Goal: Information Seeking & Learning: Learn about a topic

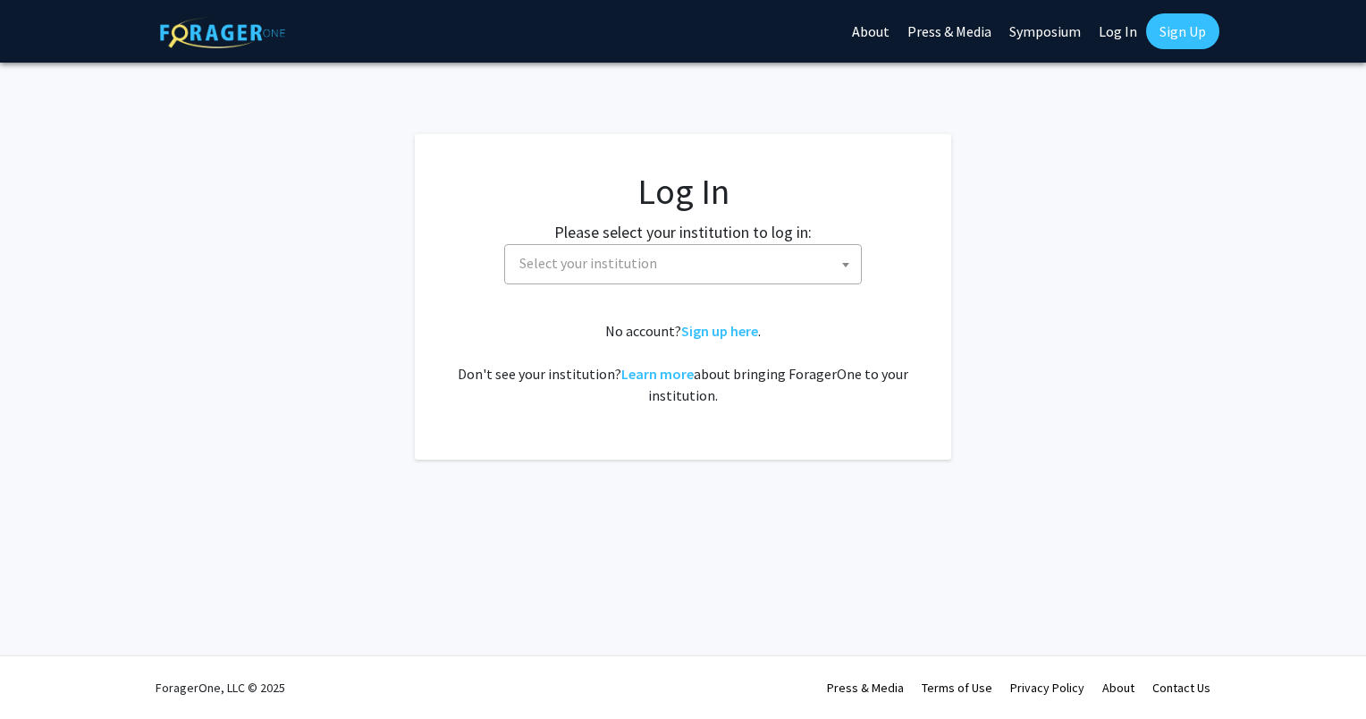
select select
click at [573, 271] on span "Select your institution" at bounding box center [588, 263] width 138 height 18
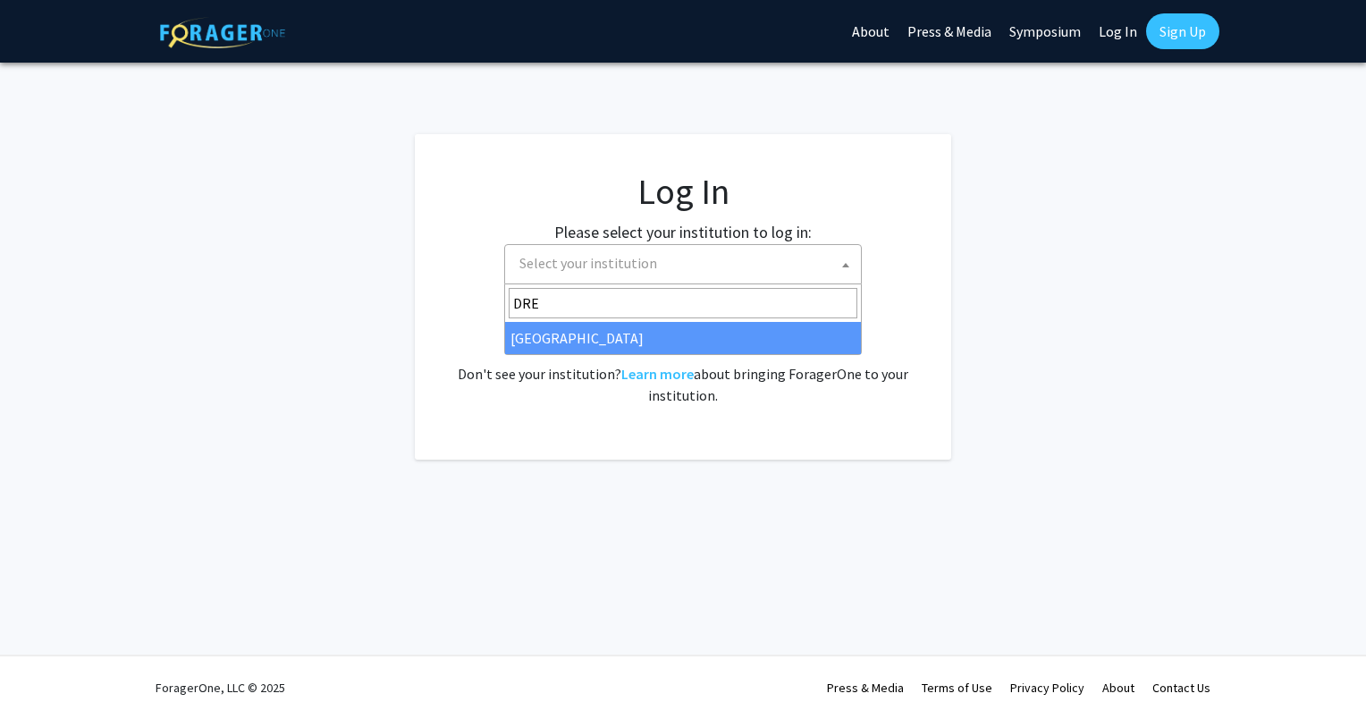
type input "DRE"
select select "6"
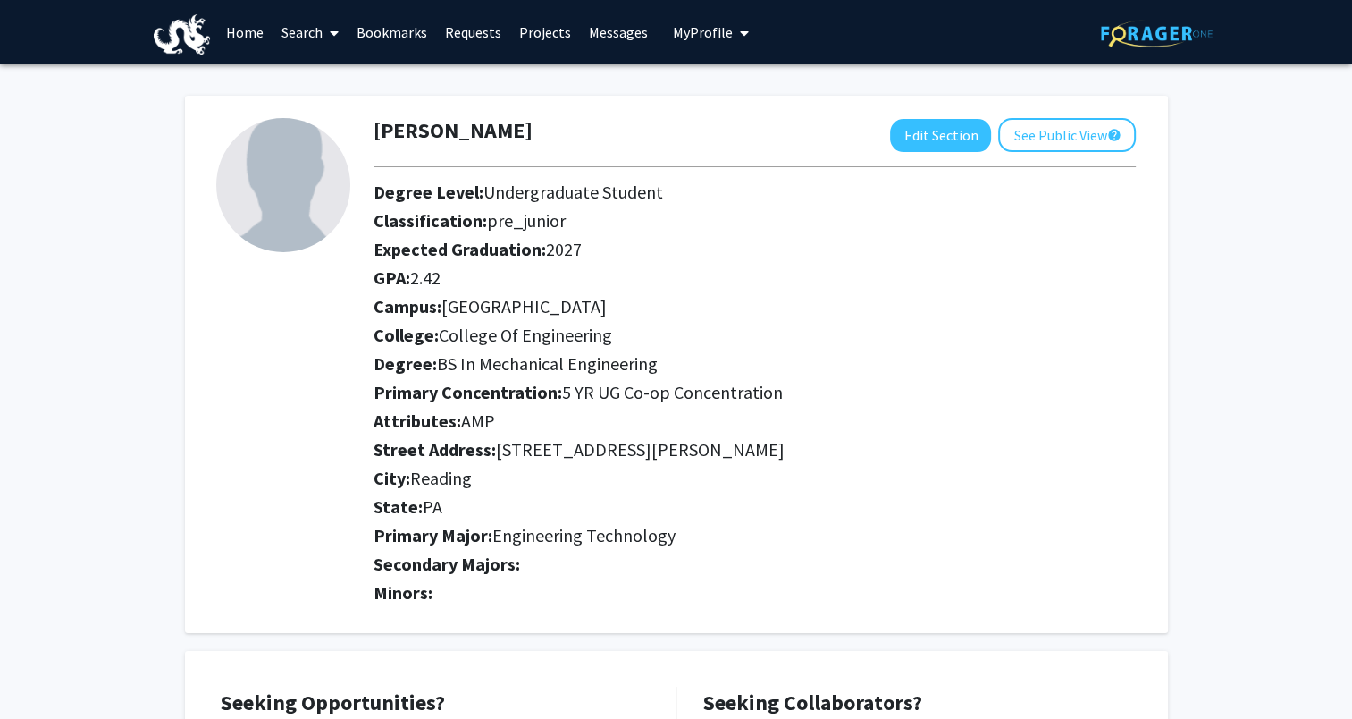
click at [329, 38] on span at bounding box center [331, 33] width 16 height 63
click at [335, 89] on span "Faculty/Staff" at bounding box center [338, 82] width 131 height 36
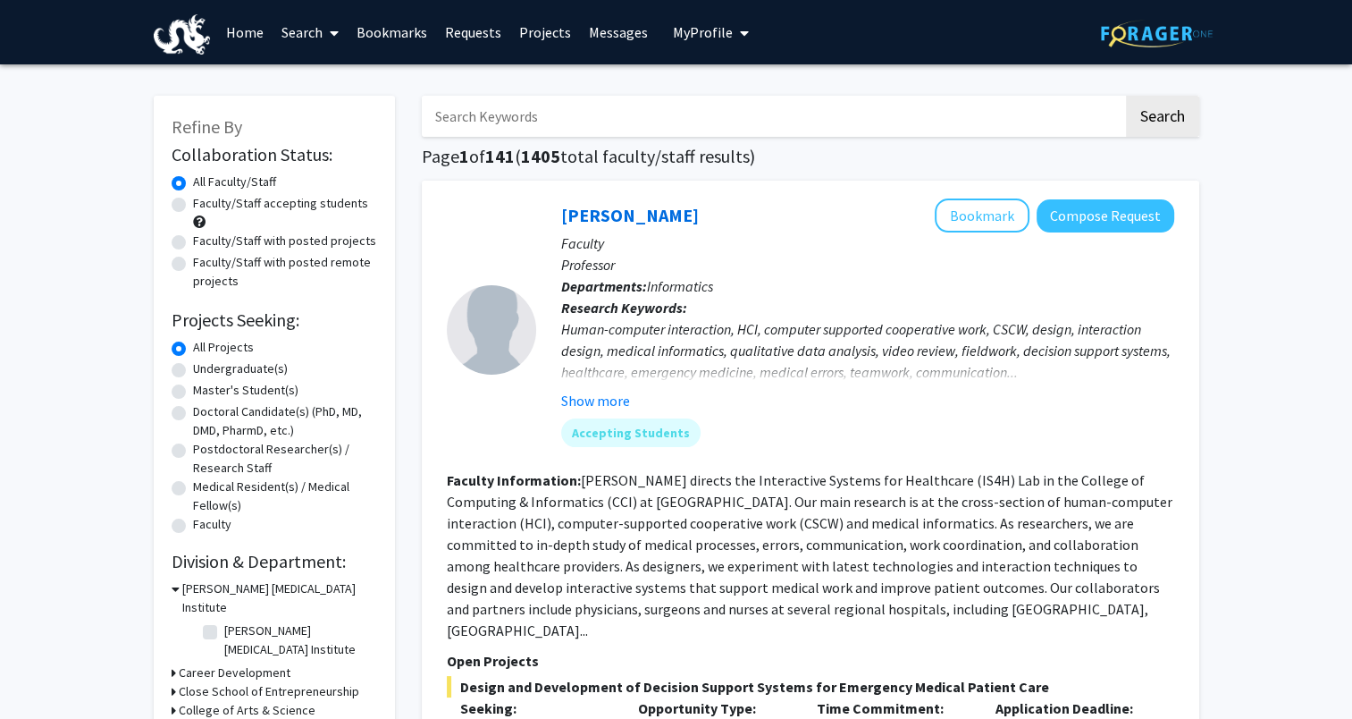
click at [201, 374] on label "Undergraduate(s)" at bounding box center [240, 368] width 95 height 19
click at [201, 371] on input "Undergraduate(s)" at bounding box center [199, 365] width 12 height 12
radio input "true"
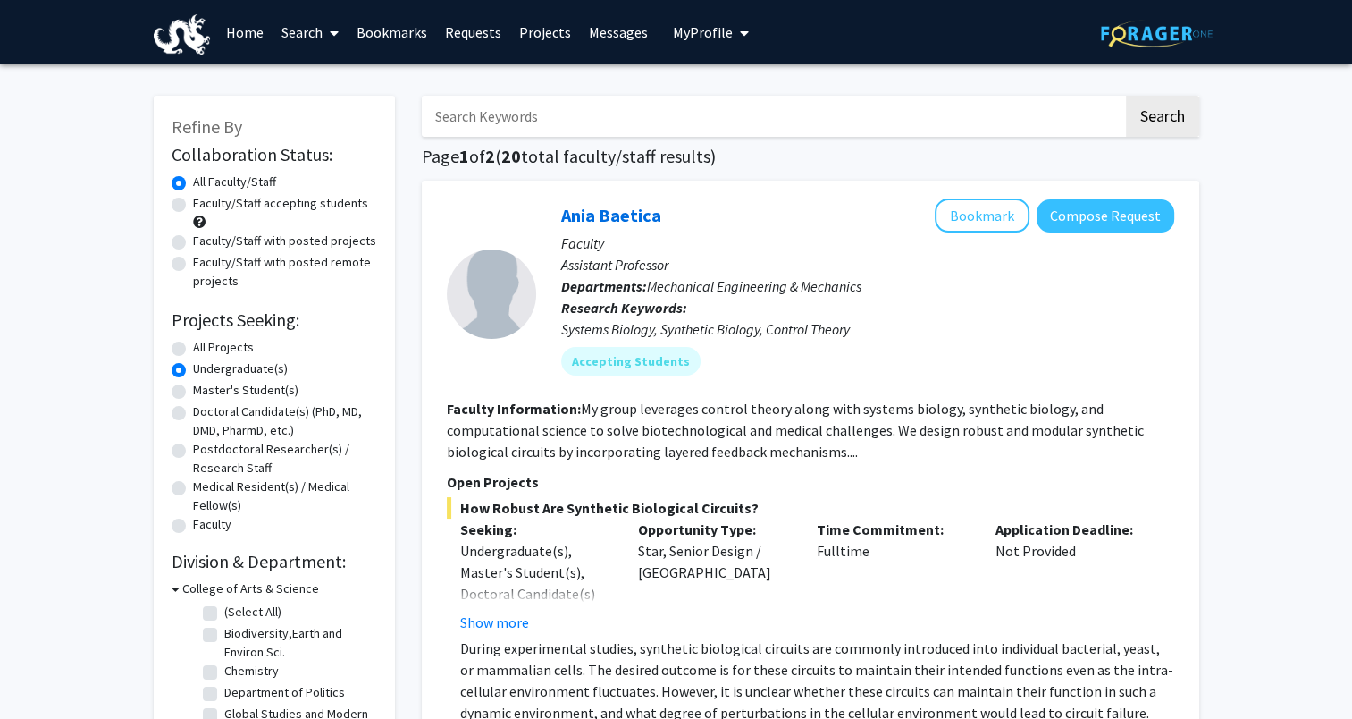
click at [215, 350] on label "All Projects" at bounding box center [223, 347] width 61 height 19
click at [205, 349] on input "All Projects" at bounding box center [199, 344] width 12 height 12
radio input "true"
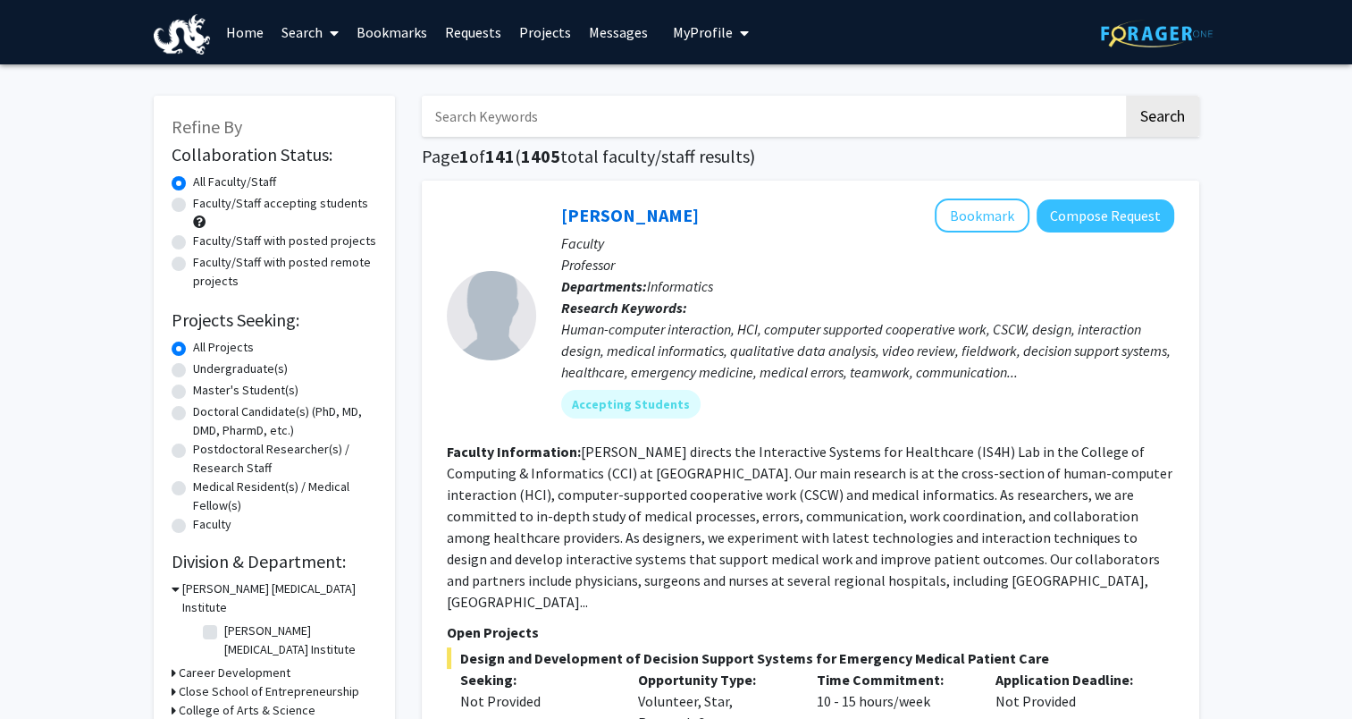
click at [282, 202] on label "Faculty/Staff accepting students" at bounding box center [280, 203] width 175 height 19
click at [205, 202] on input "Faculty/Staff accepting students" at bounding box center [199, 200] width 12 height 12
radio input "true"
click at [189, 180] on div "All Faculty/Staff" at bounding box center [275, 183] width 206 height 21
click at [186, 188] on div "All Faculty/Staff" at bounding box center [275, 183] width 206 height 21
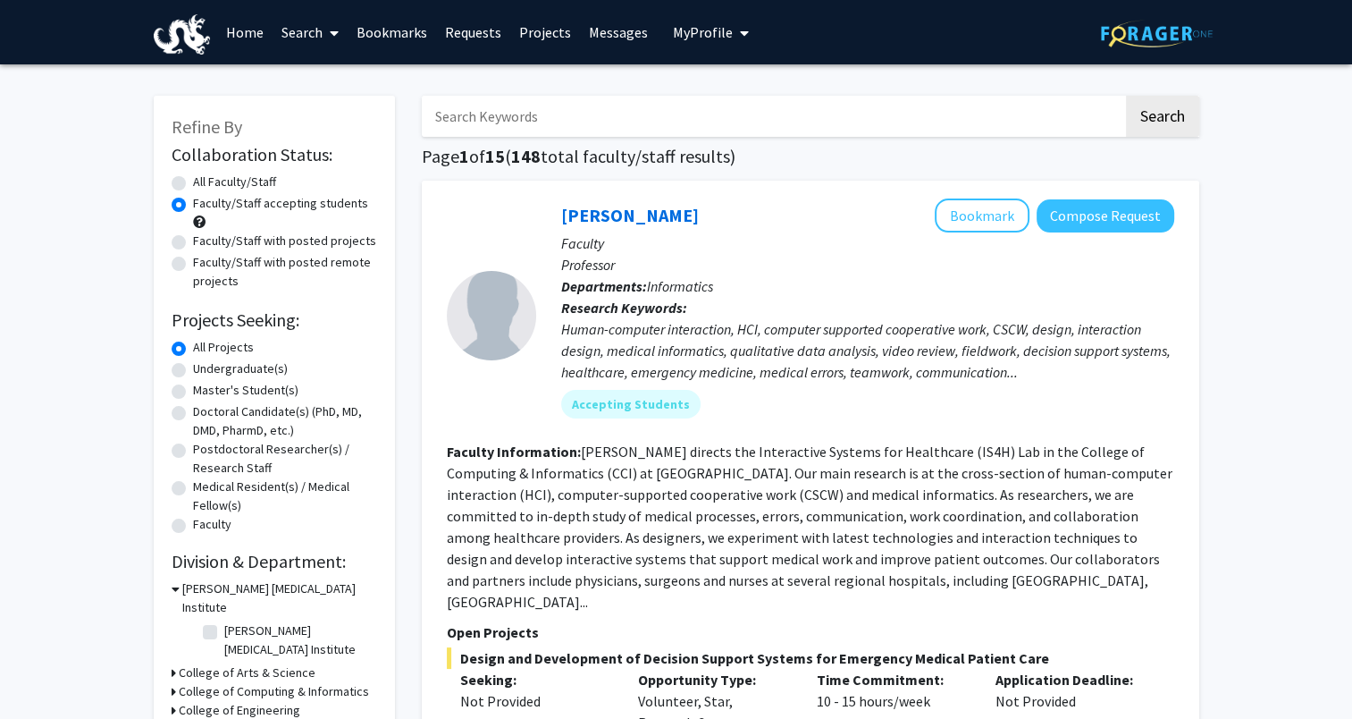
click at [193, 184] on label "All Faculty/Staff" at bounding box center [234, 182] width 83 height 19
click at [193, 184] on input "All Faculty/Staff" at bounding box center [199, 179] width 12 height 12
radio input "true"
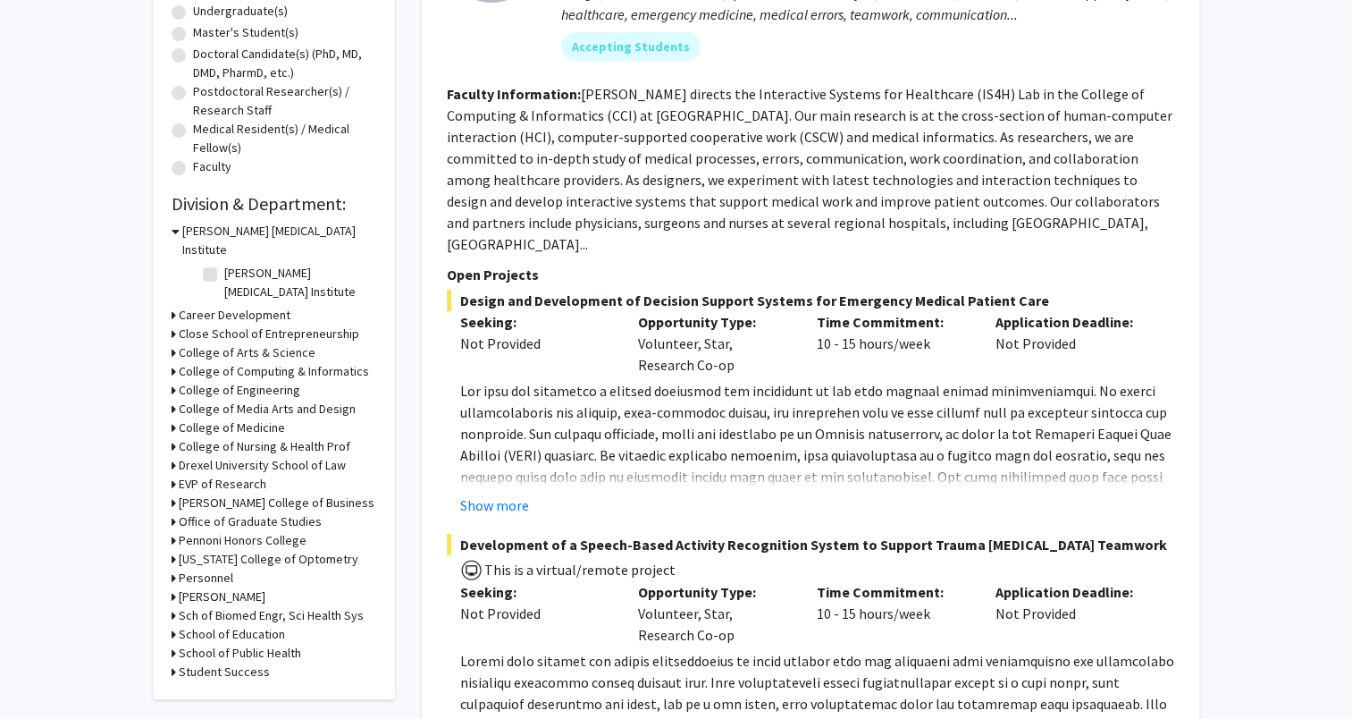
click at [160, 357] on div "Refine By Collaboration Status: Collaboration Status All Faculty/Staff Collabor…" at bounding box center [274, 218] width 241 height 961
click at [172, 381] on icon at bounding box center [174, 390] width 4 height 19
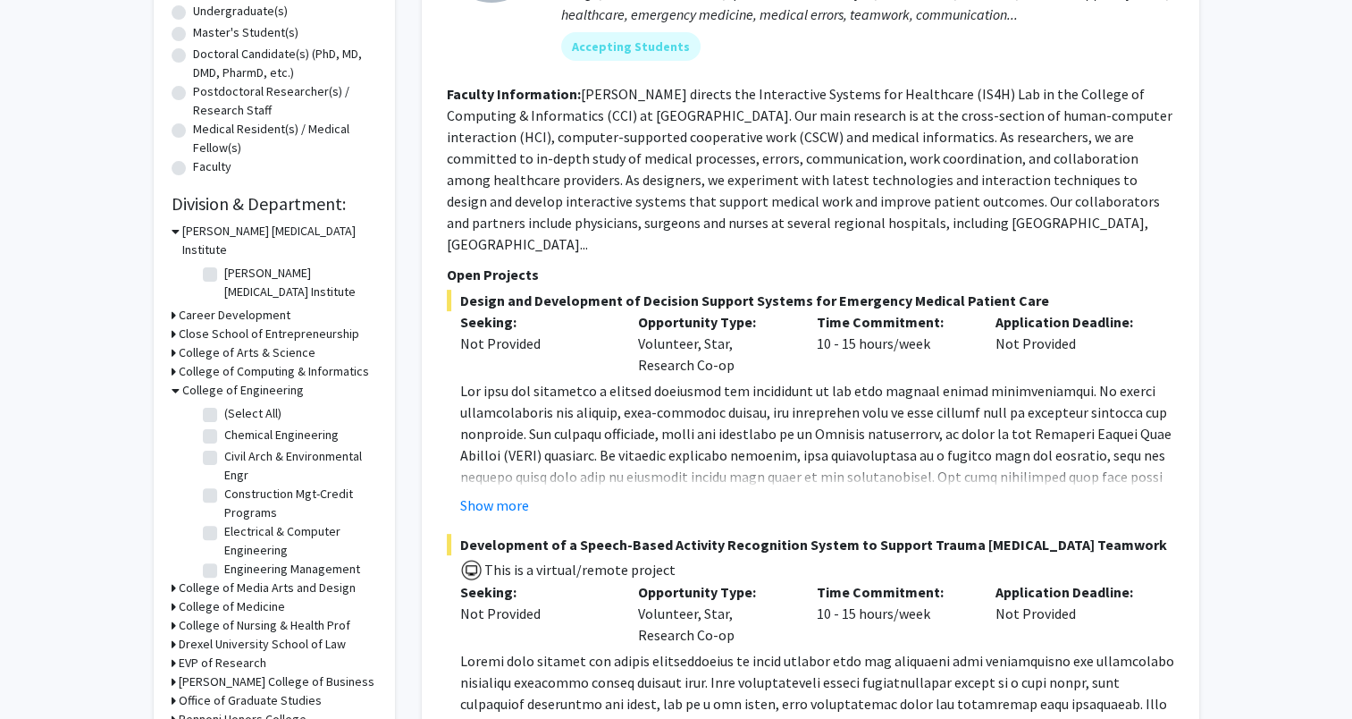
scroll to position [88, 0]
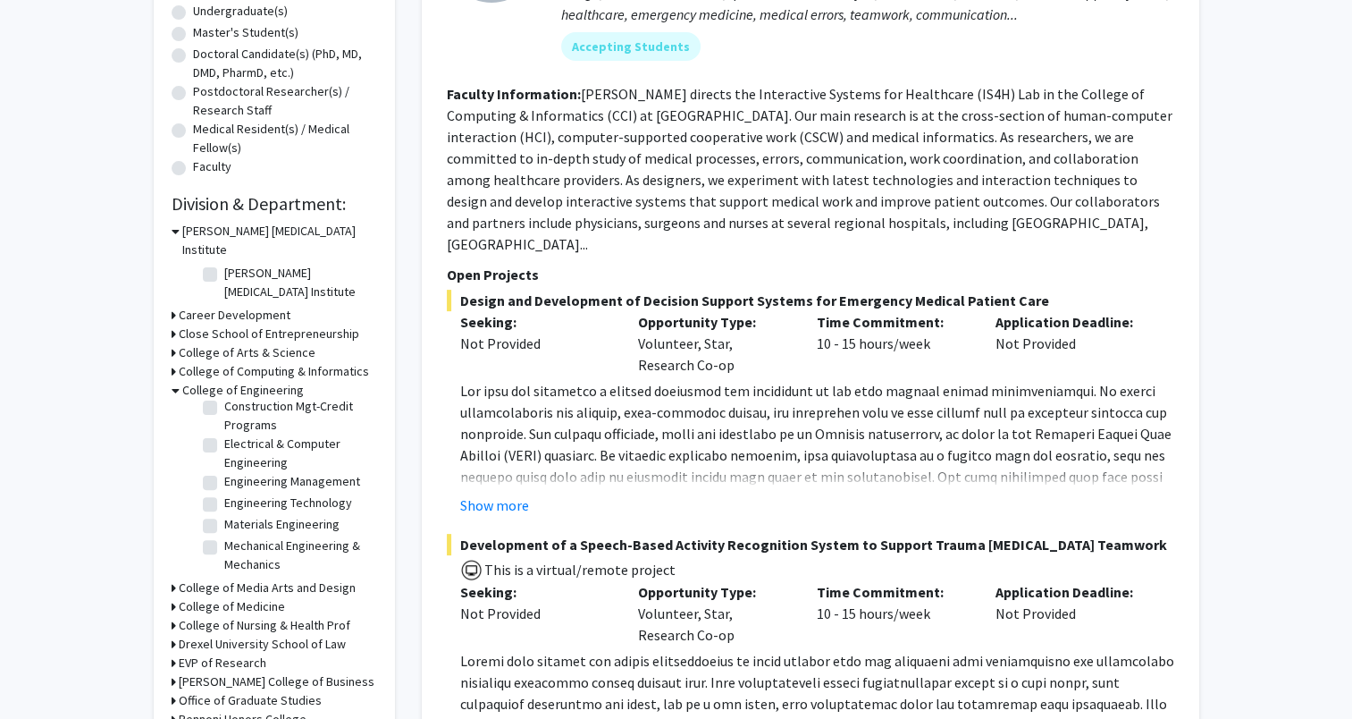
click at [224, 536] on label "Mechanical Engineering & Mechanics" at bounding box center [298, 555] width 148 height 38
click at [224, 536] on input "Mechanical Engineering & Mechanics" at bounding box center [230, 542] width 12 height 12
checkbox input "true"
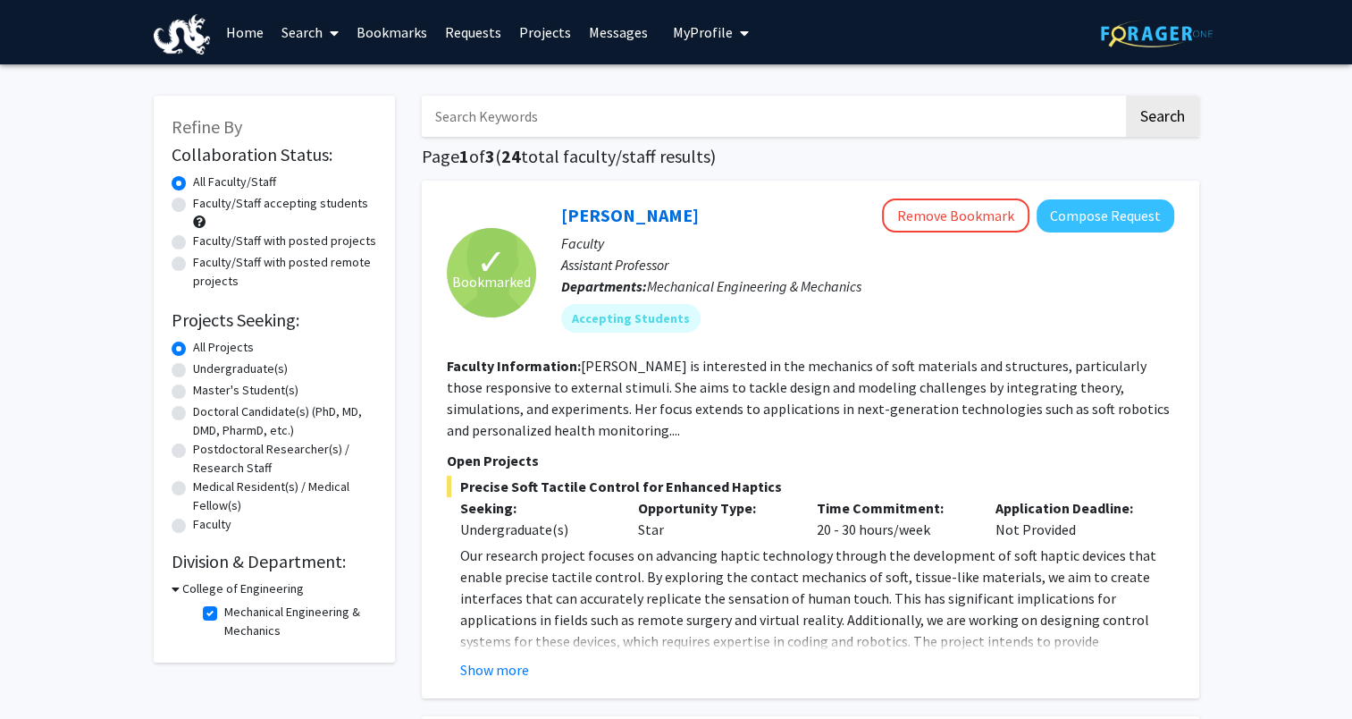
click at [179, 586] on div "College of Engineering" at bounding box center [275, 588] width 206 height 19
click at [173, 587] on icon at bounding box center [176, 588] width 8 height 19
click at [173, 587] on icon at bounding box center [174, 588] width 4 height 19
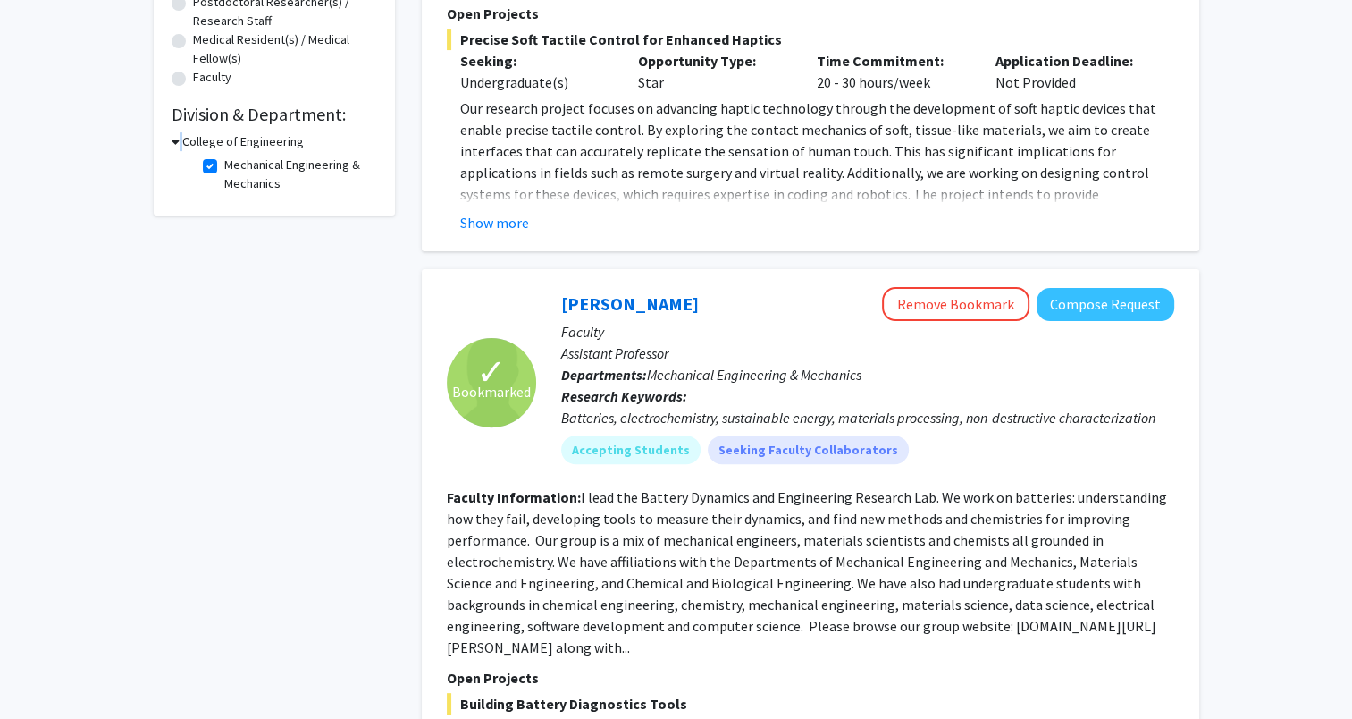
scroll to position [179, 0]
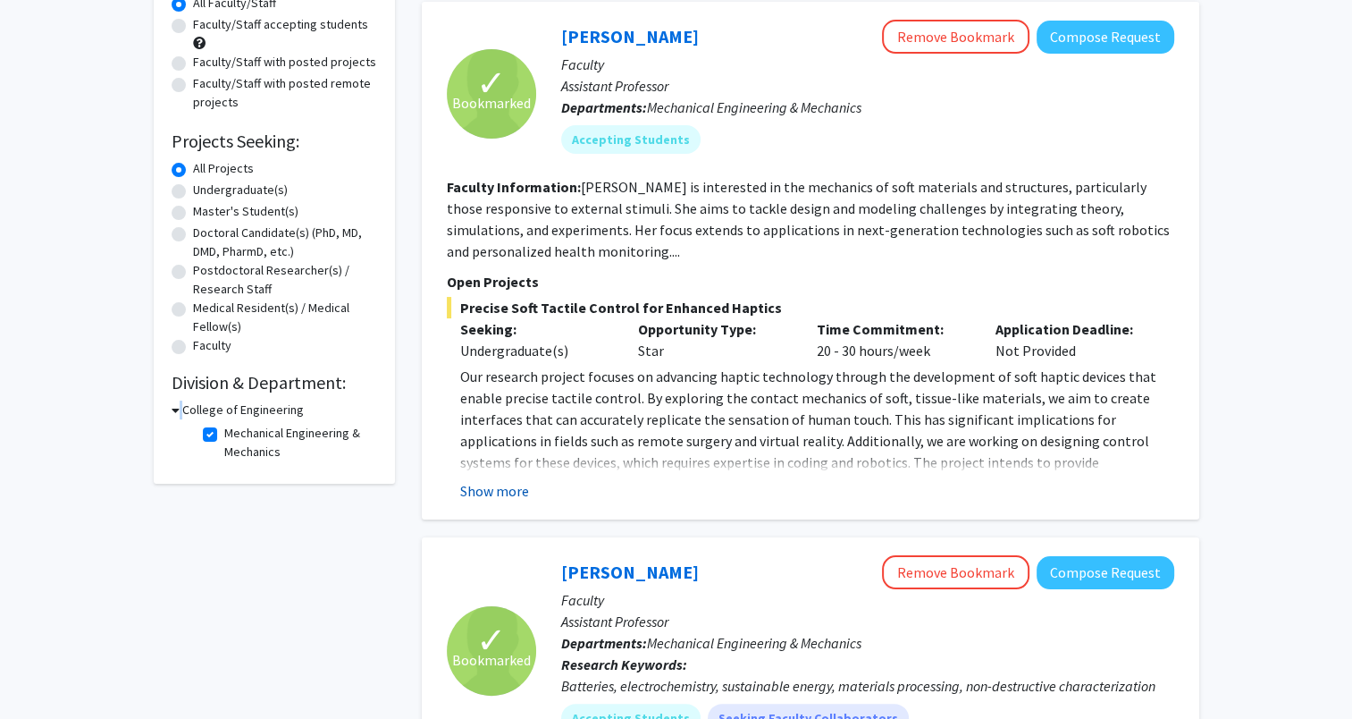
click at [513, 492] on button "Show more" at bounding box center [494, 490] width 69 height 21
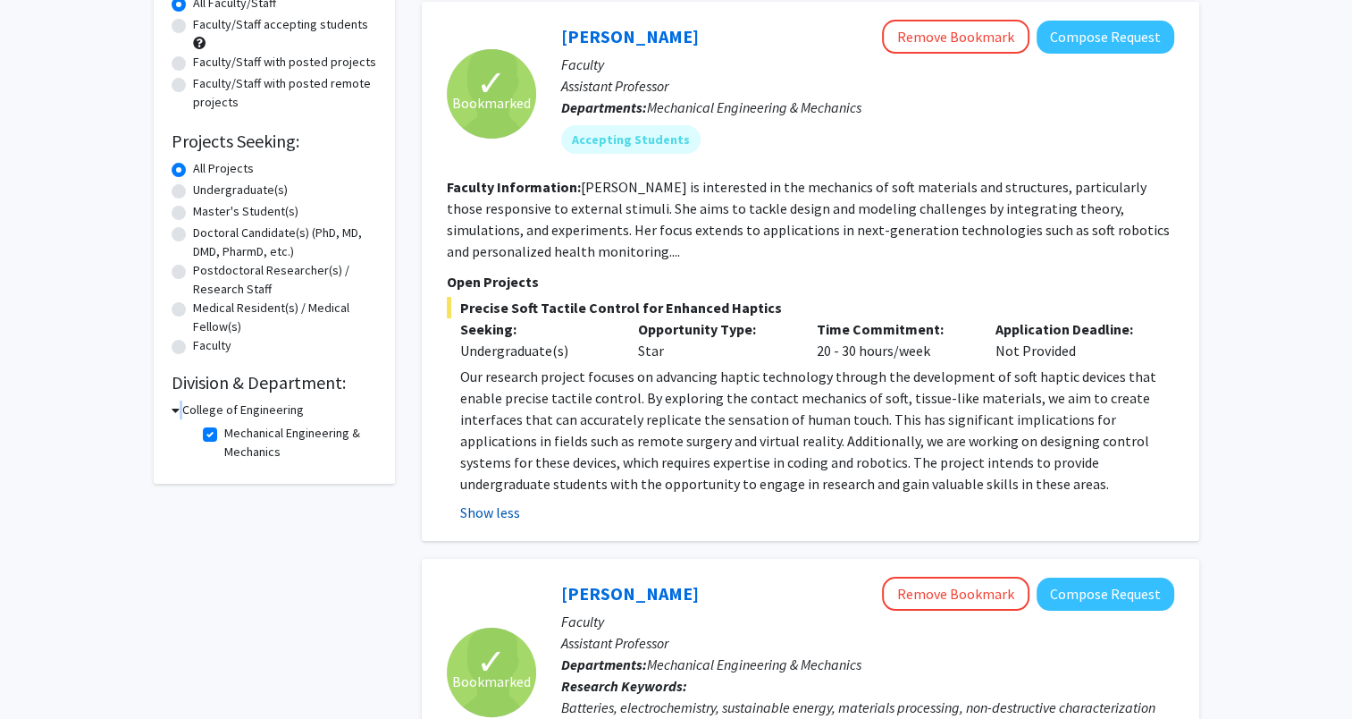
click at [492, 509] on button "Show less" at bounding box center [490, 511] width 60 height 21
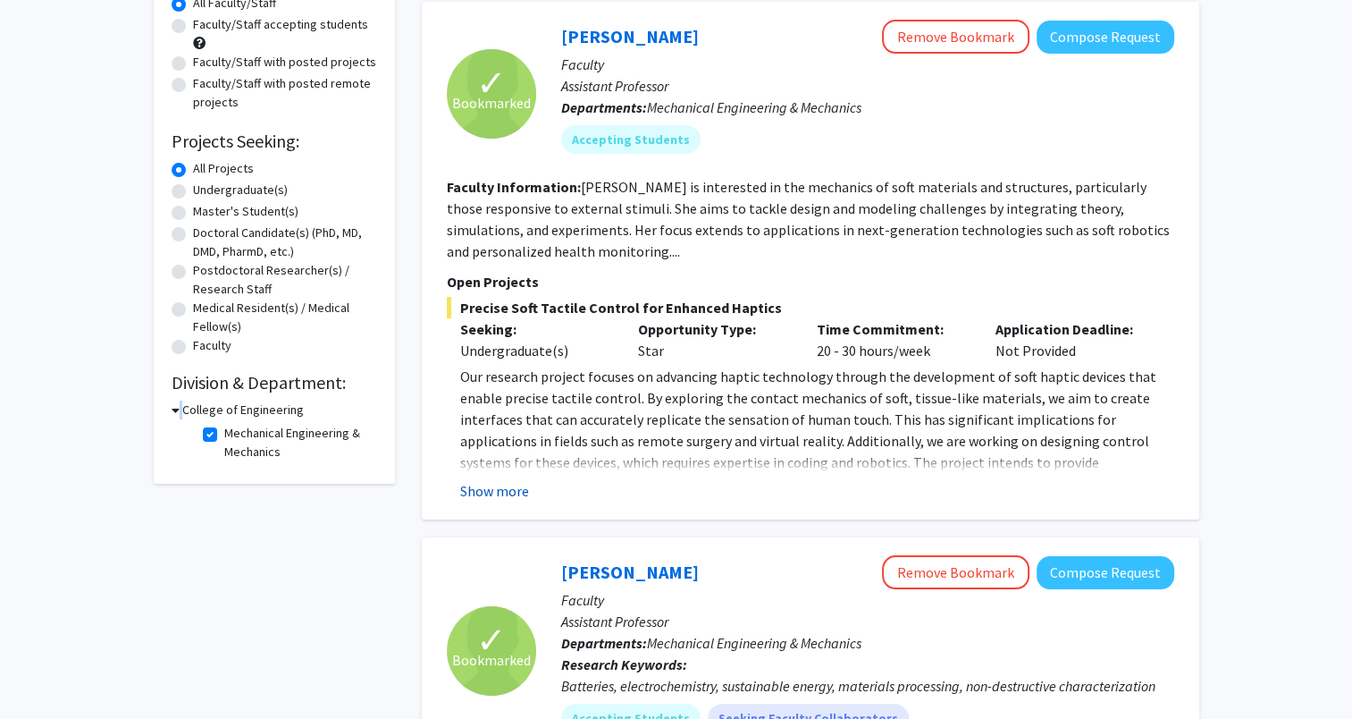
click at [498, 494] on button "Show more" at bounding box center [494, 490] width 69 height 21
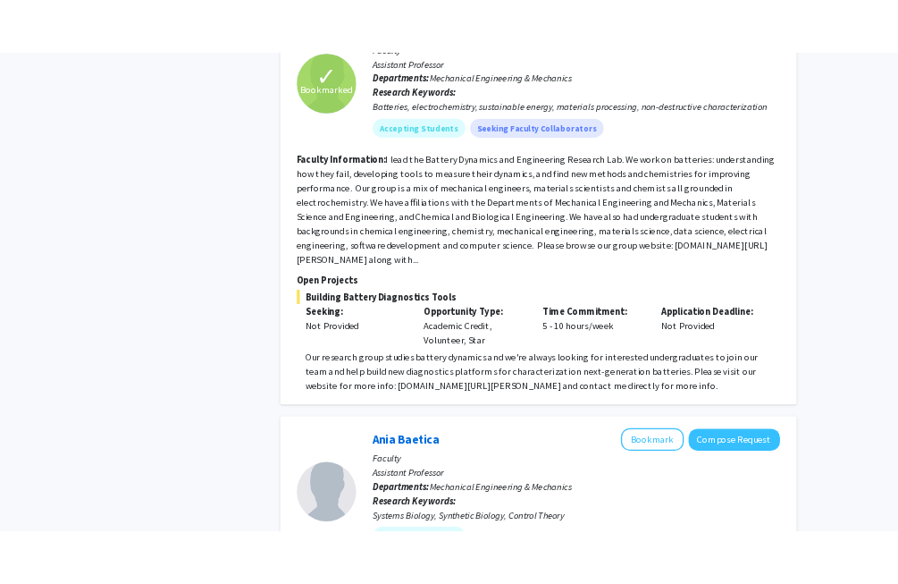
scroll to position [715, 0]
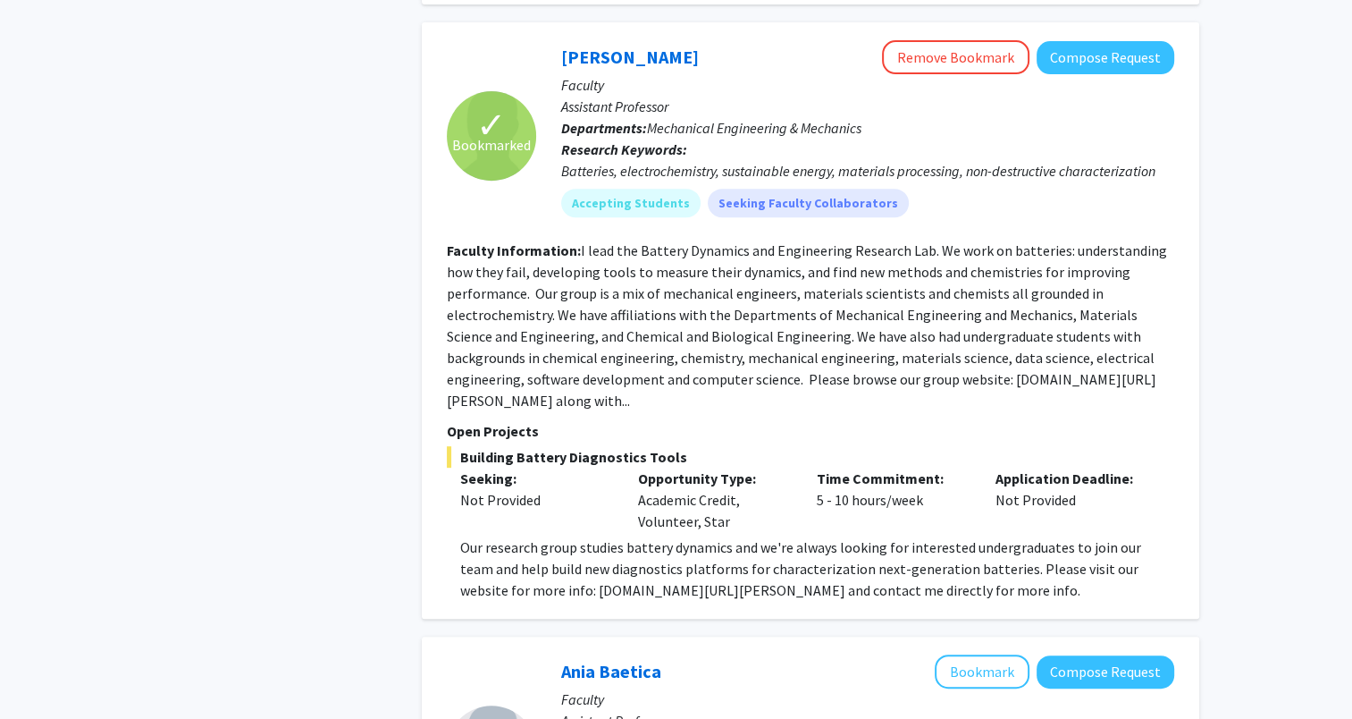
drag, startPoint x: 197, startPoint y: 202, endPoint x: 202, endPoint y: 143, distance: 59.2
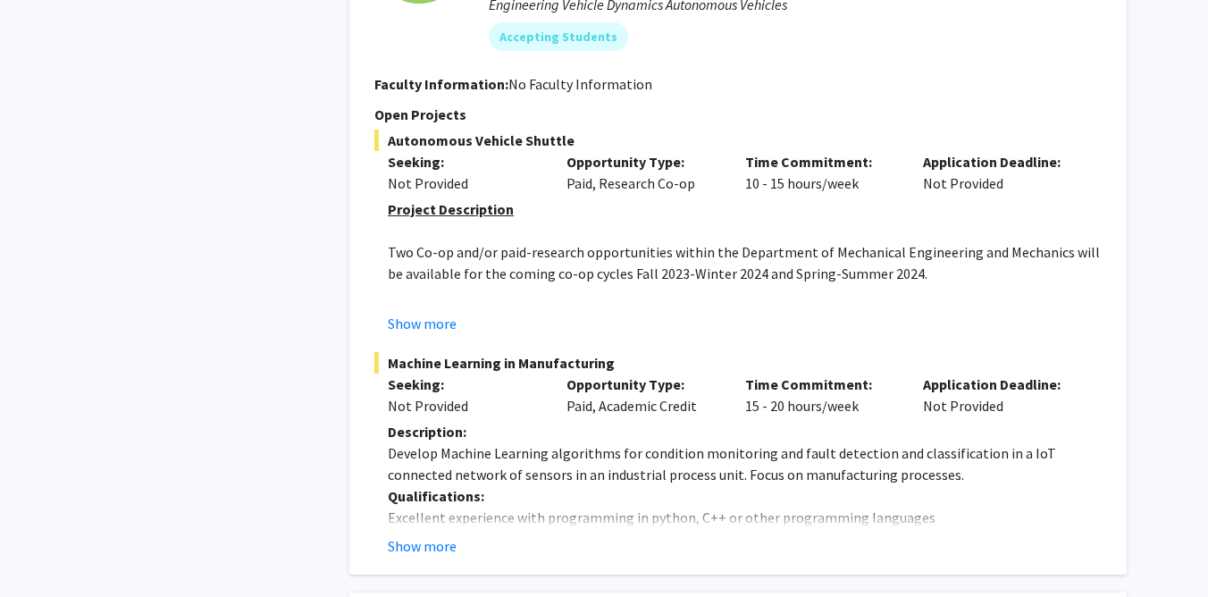
scroll to position [2235, 0]
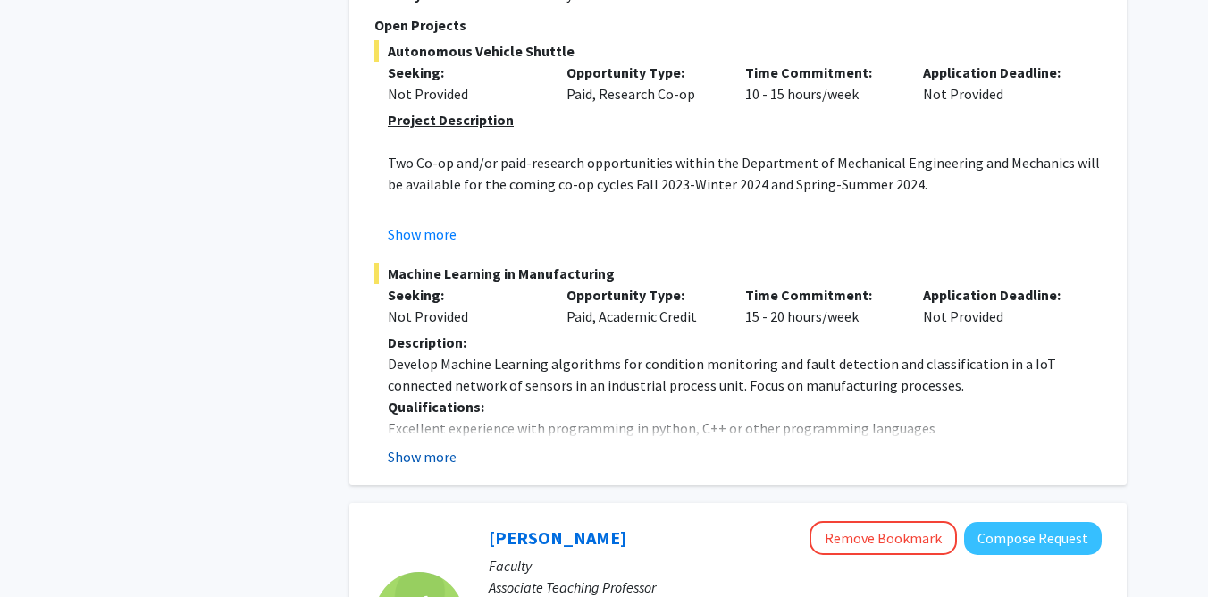
click at [413, 451] on button "Show more" at bounding box center [422, 456] width 69 height 21
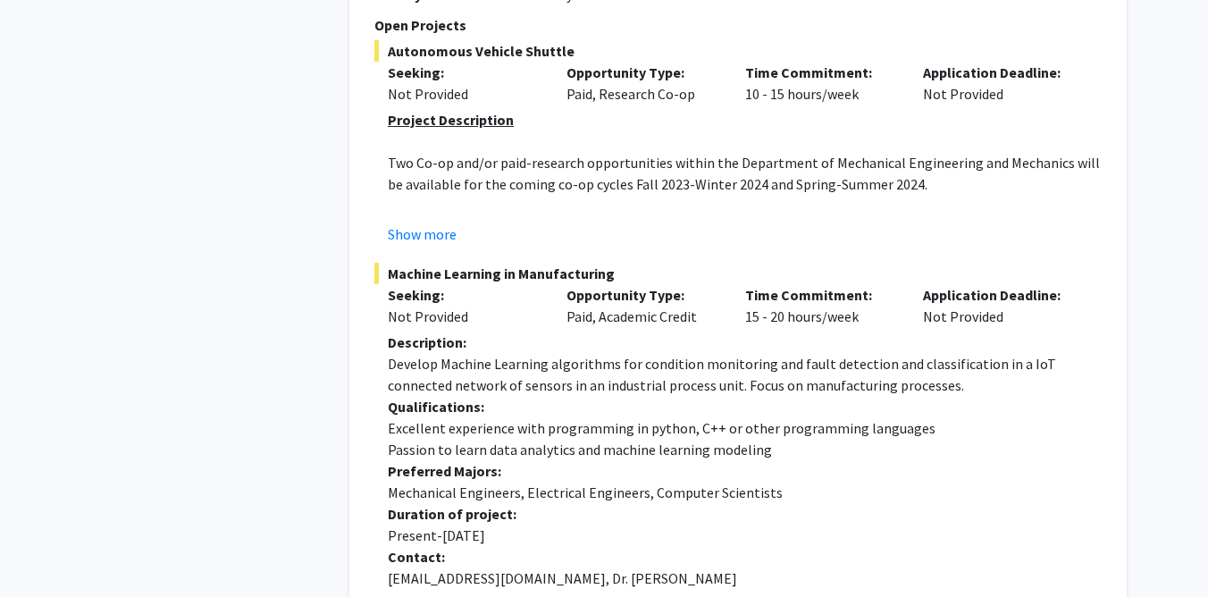
scroll to position [2413, 0]
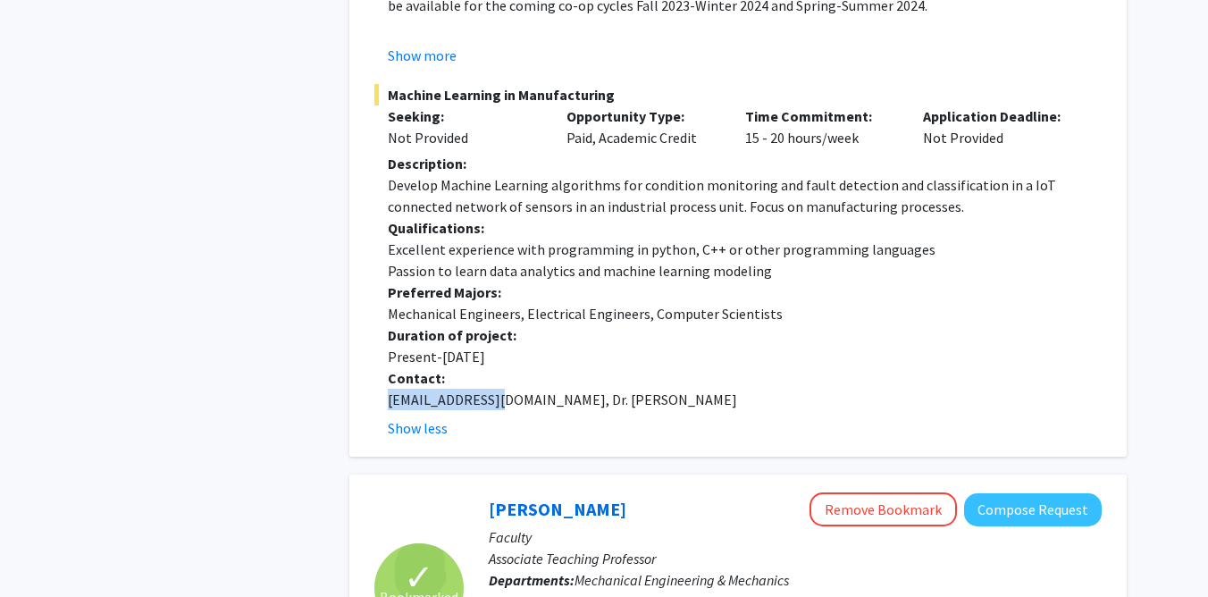
drag, startPoint x: 386, startPoint y: 397, endPoint x: 494, endPoint y: 399, distance: 108.2
click at [494, 399] on fg-read-more "Description: Develop Machine Learning algorithms for condition monitoring and f…" at bounding box center [739, 296] width 728 height 286
click at [826, 417] on div "Show less" at bounding box center [745, 427] width 714 height 21
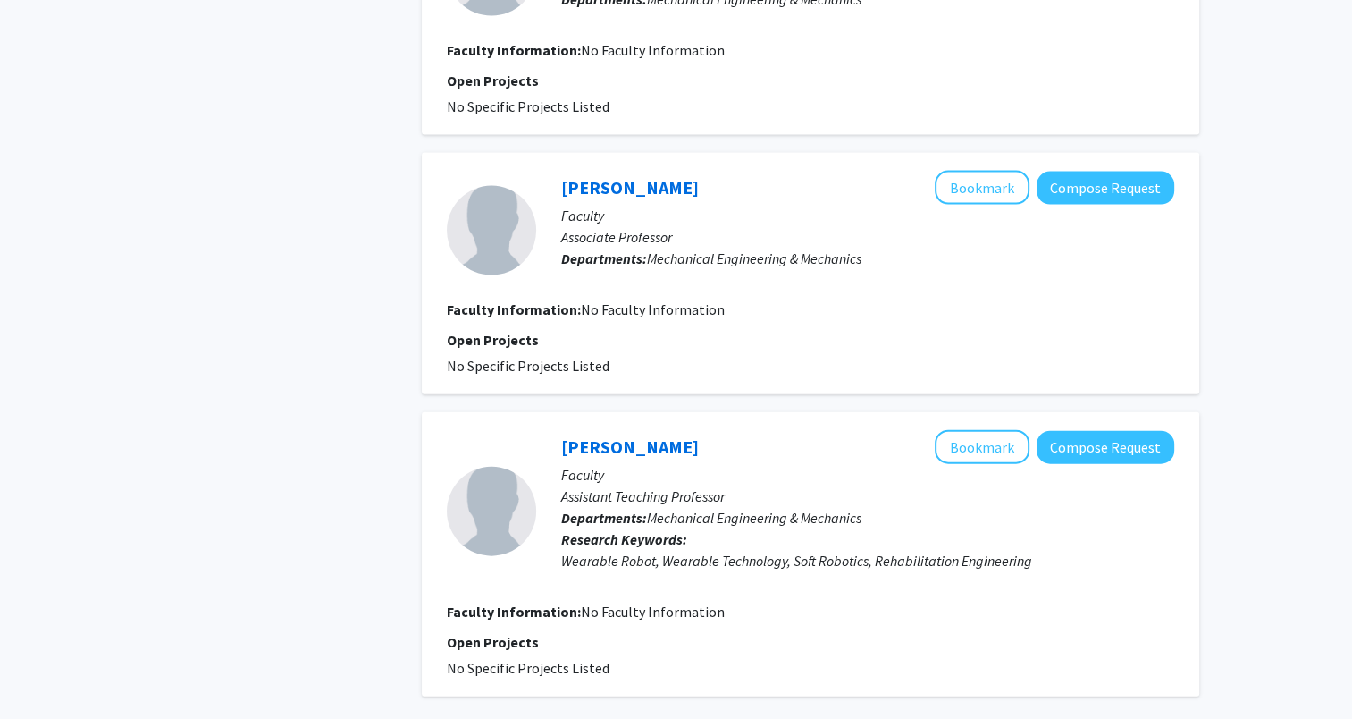
scroll to position [4011, 0]
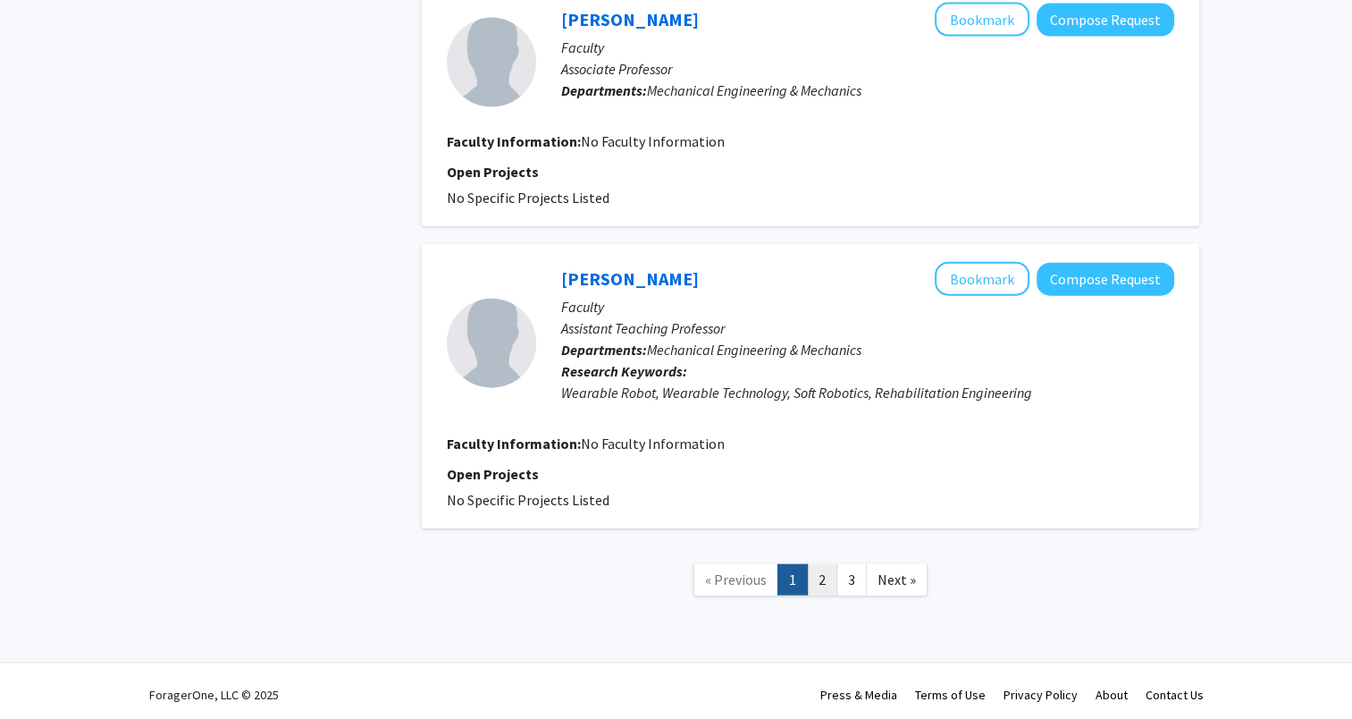
click at [822, 576] on link "2" at bounding box center [822, 579] width 30 height 31
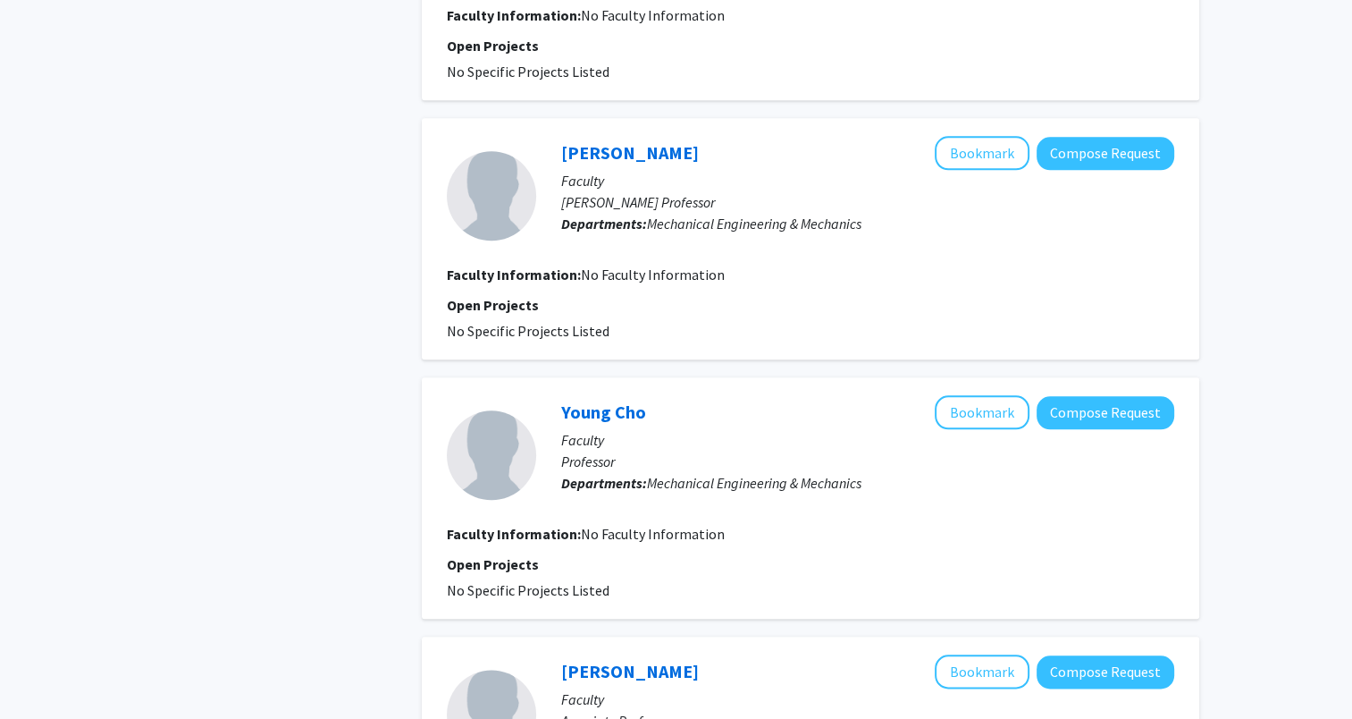
scroll to position [2227, 0]
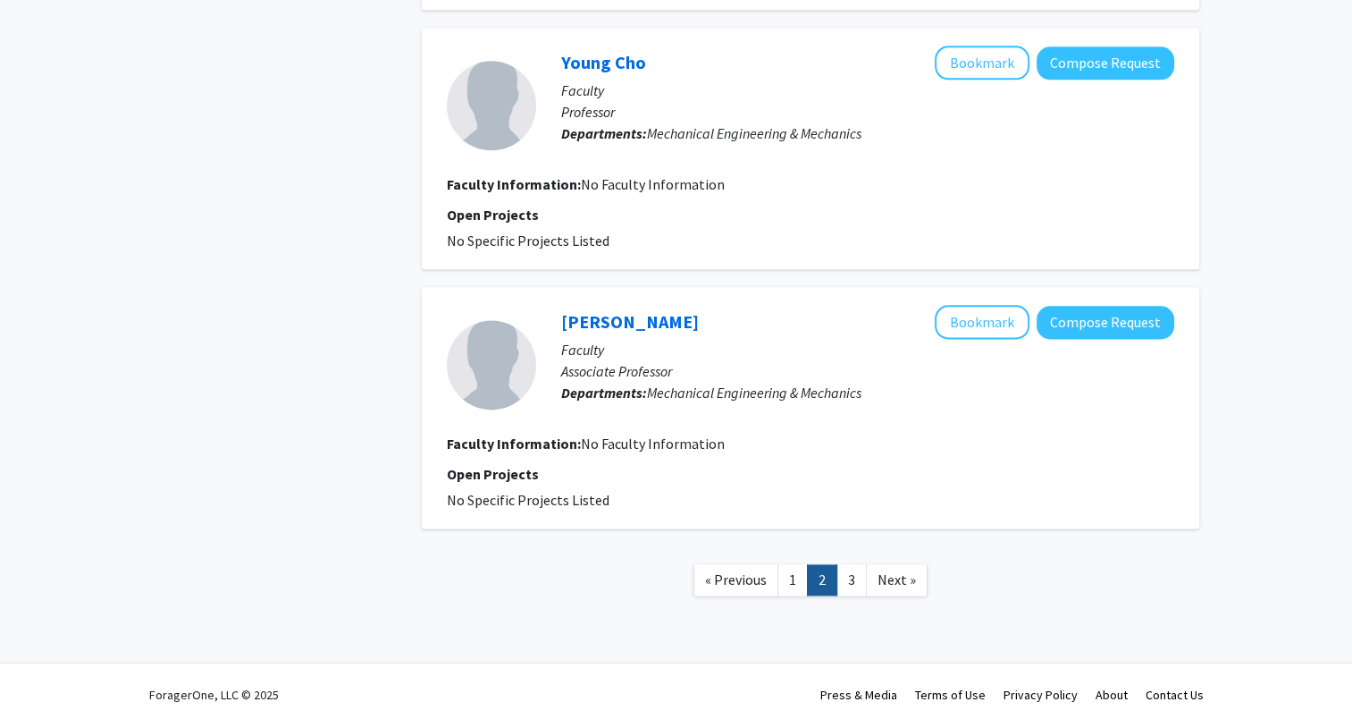
click at [796, 580] on link "1" at bounding box center [793, 579] width 30 height 31
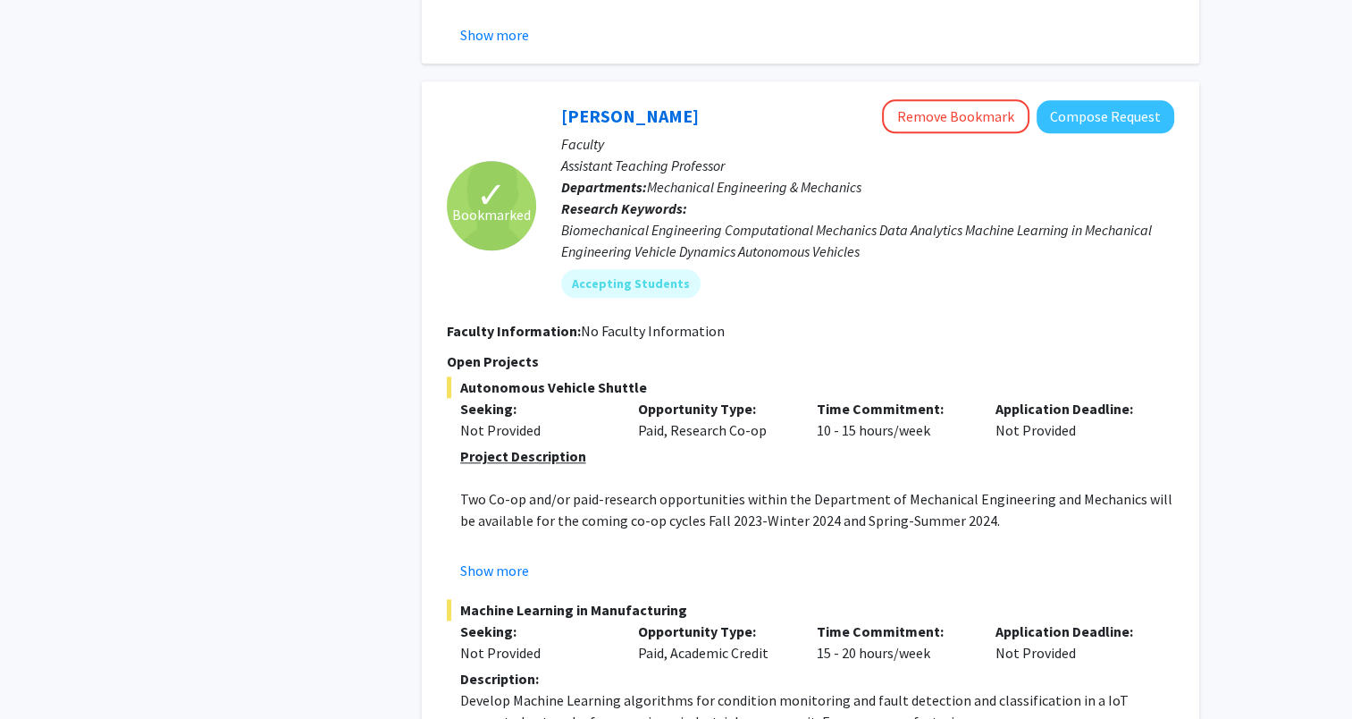
scroll to position [2056, 0]
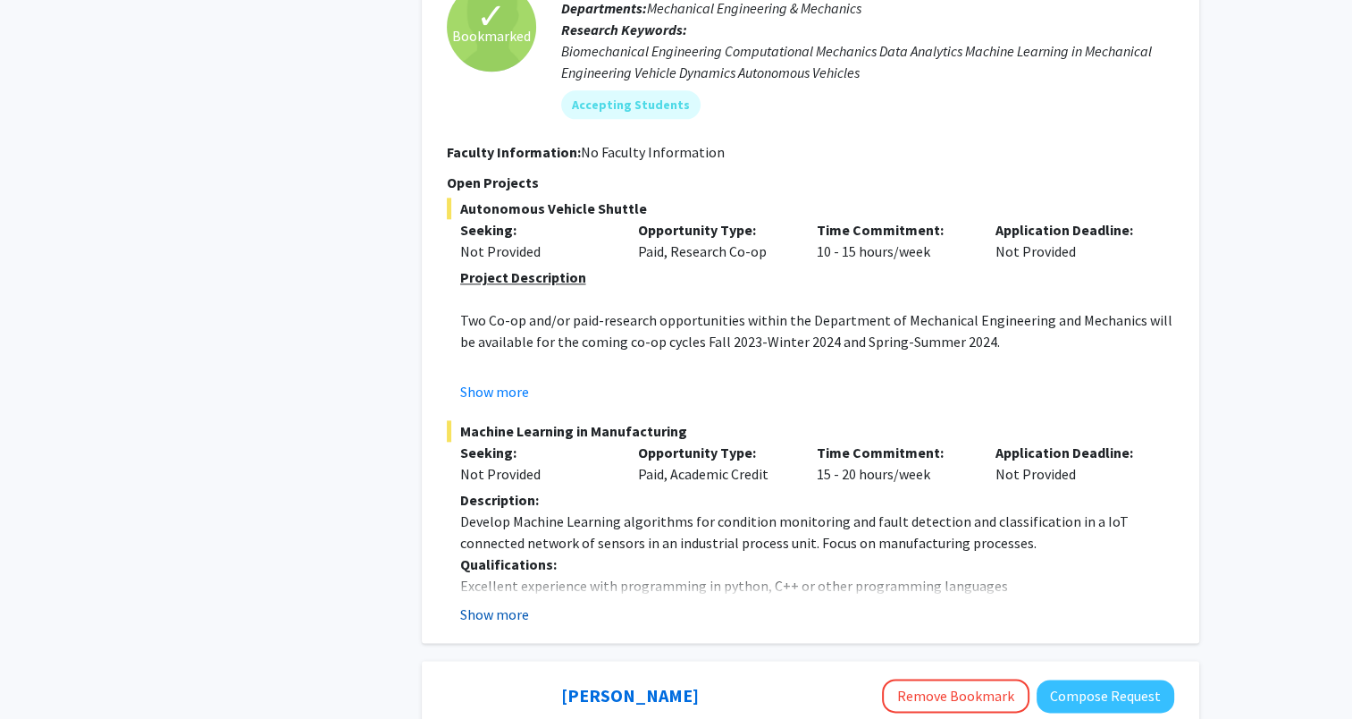
click at [490, 620] on button "Show more" at bounding box center [494, 613] width 69 height 21
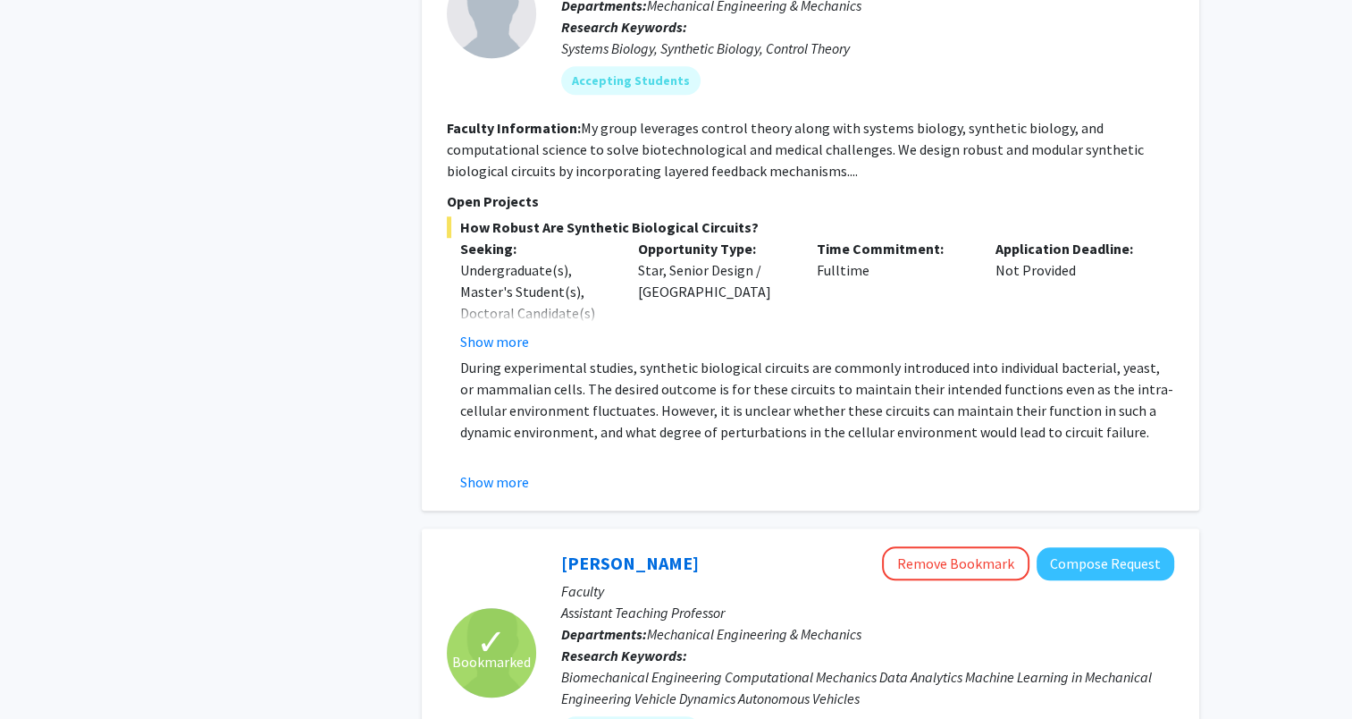
scroll to position [1341, 0]
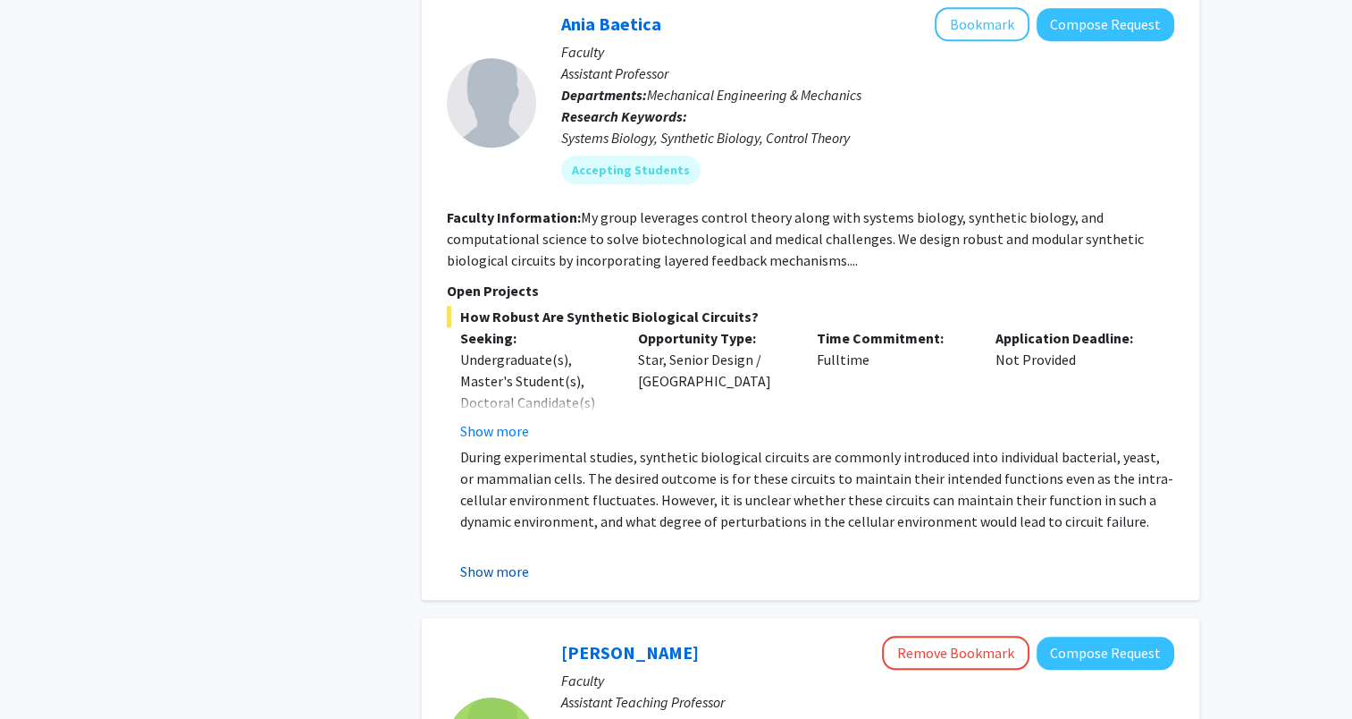
click at [507, 568] on button "Show more" at bounding box center [494, 570] width 69 height 21
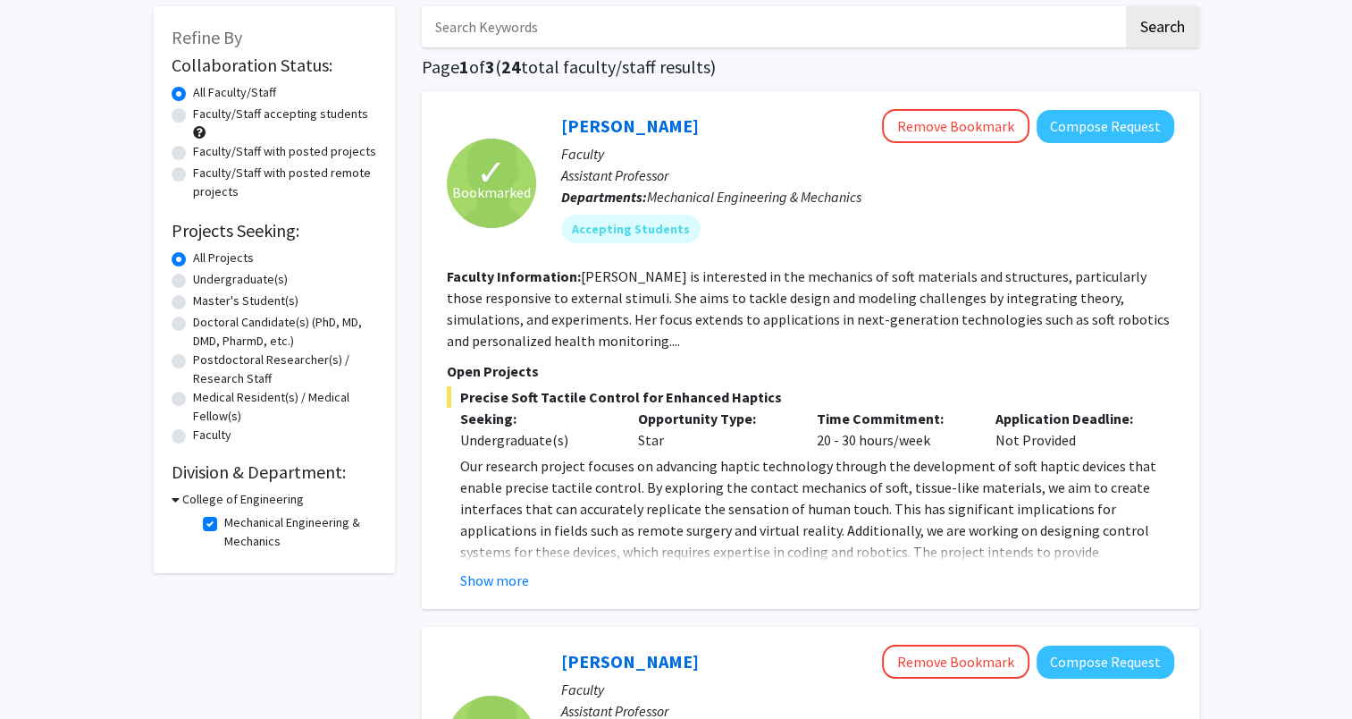
scroll to position [0, 0]
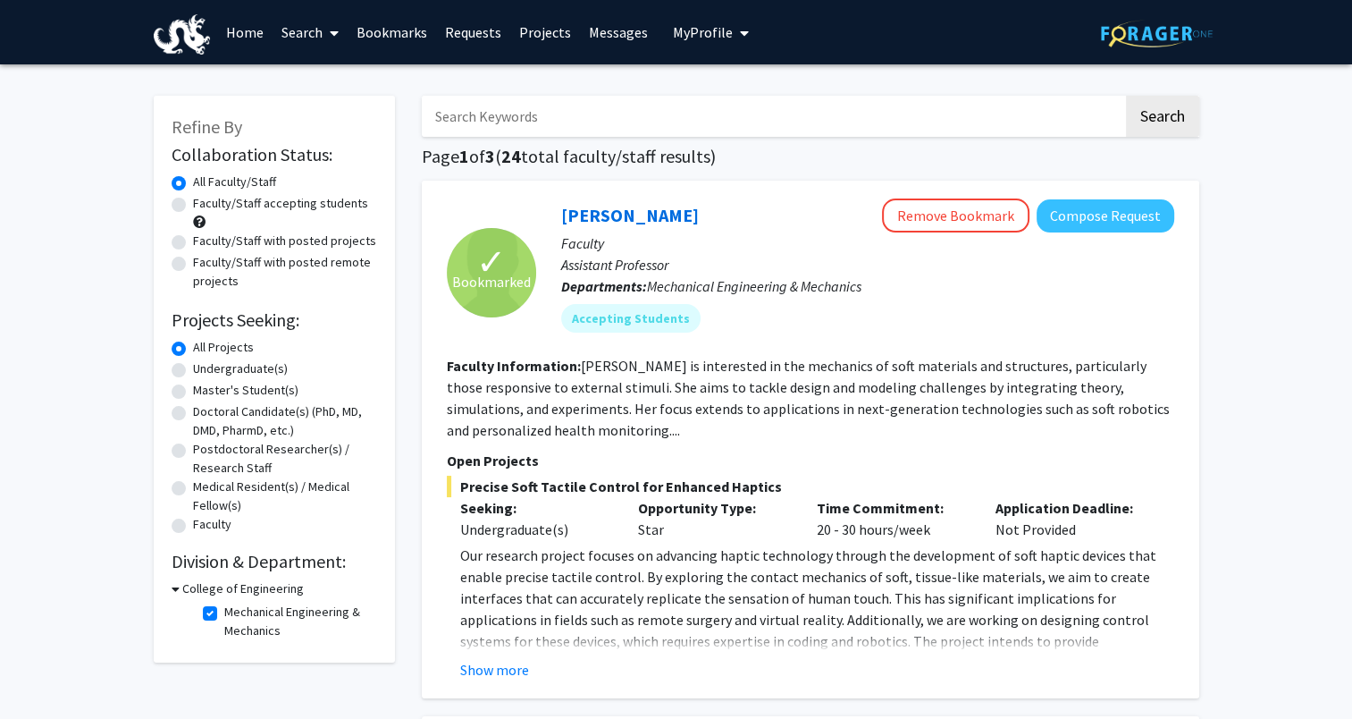
click at [265, 203] on label "Faculty/Staff accepting students" at bounding box center [280, 203] width 175 height 19
click at [205, 203] on input "Faculty/Staff accepting students" at bounding box center [199, 200] width 12 height 12
radio input "true"
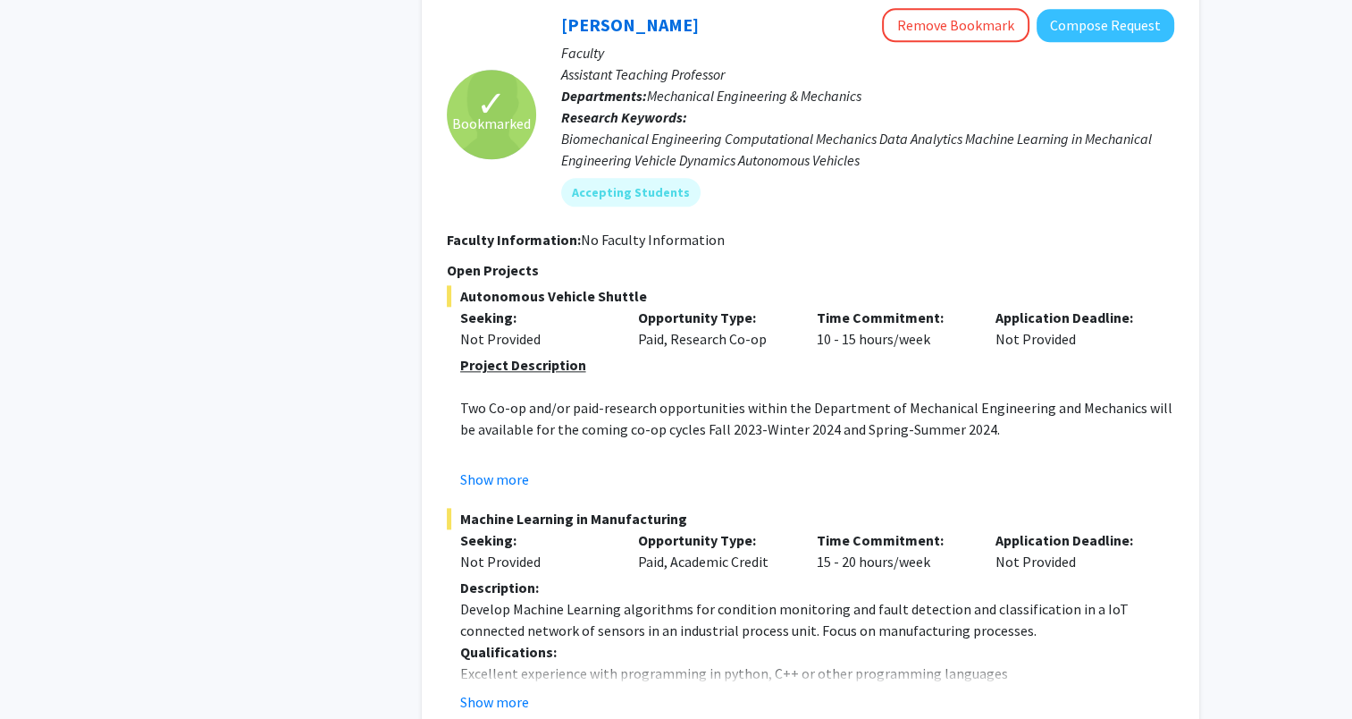
scroll to position [2147, 0]
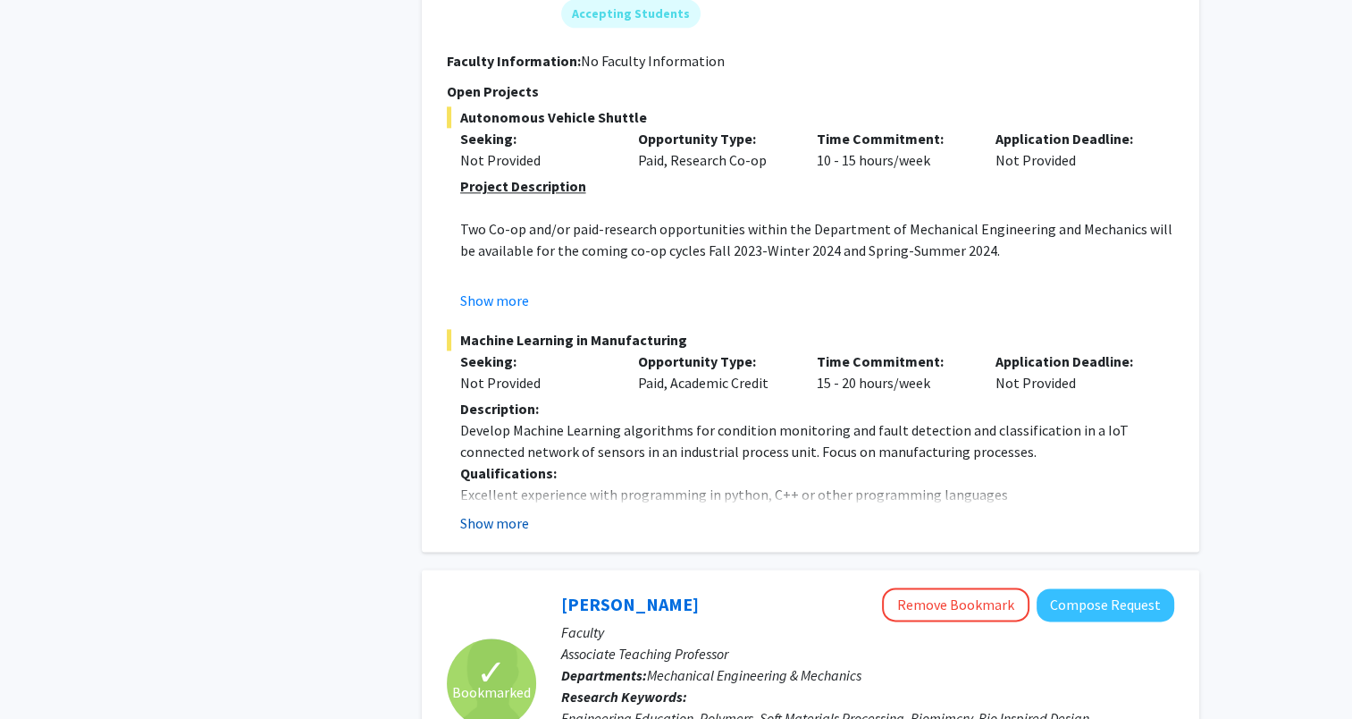
click at [514, 512] on button "Show more" at bounding box center [494, 522] width 69 height 21
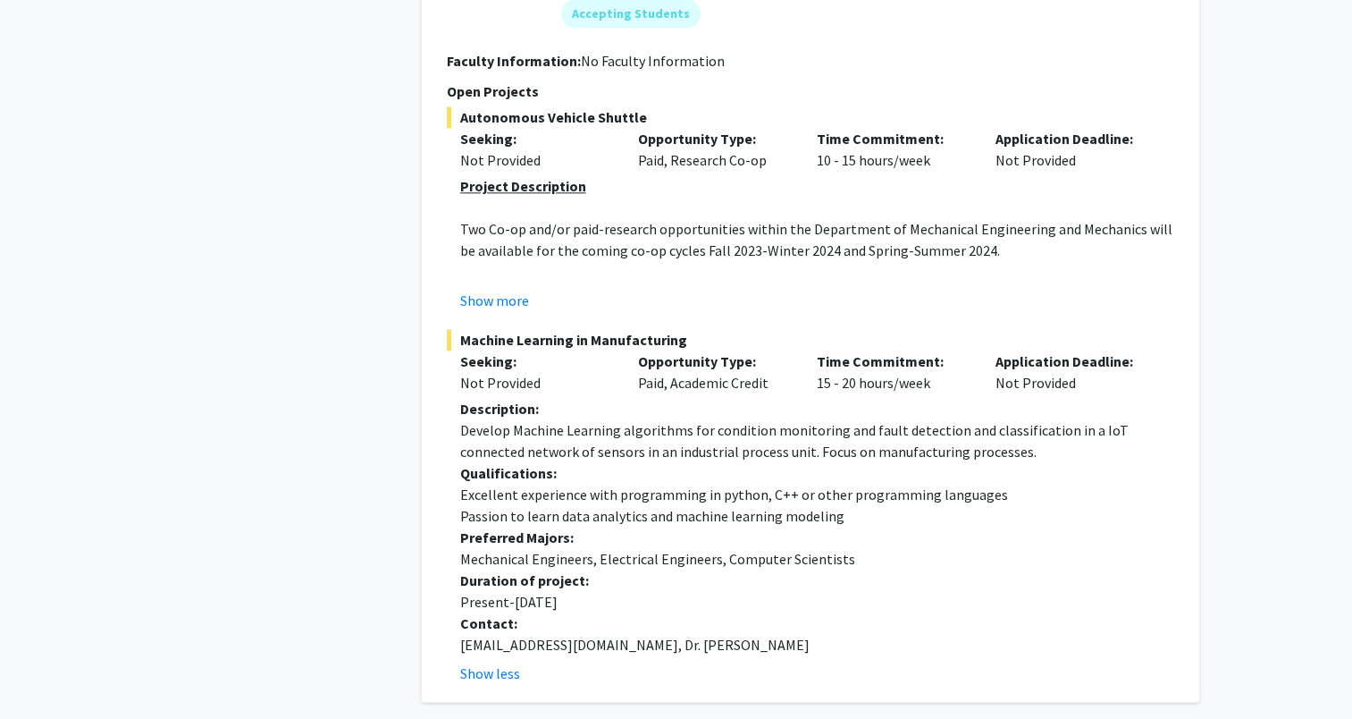
click at [527, 528] on strong "Preferred Majors:" at bounding box center [517, 537] width 114 height 18
